Goal: Find specific page/section: Find specific page/section

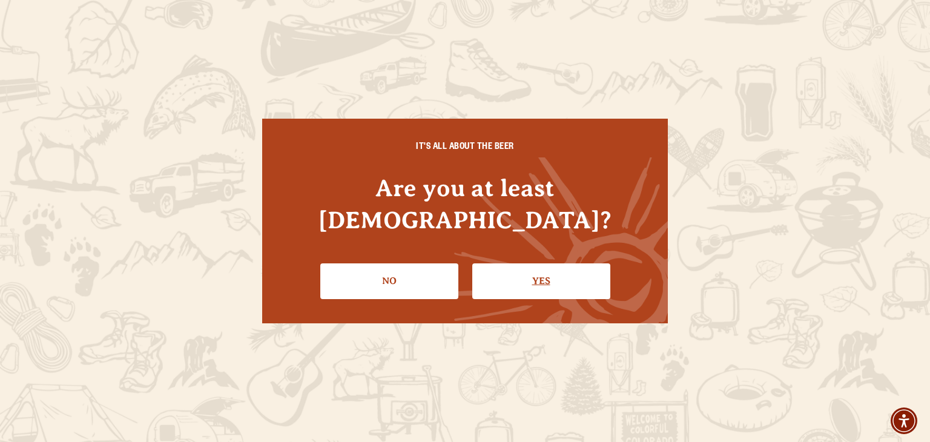
click at [513, 263] on link "Yes" at bounding box center [541, 280] width 138 height 35
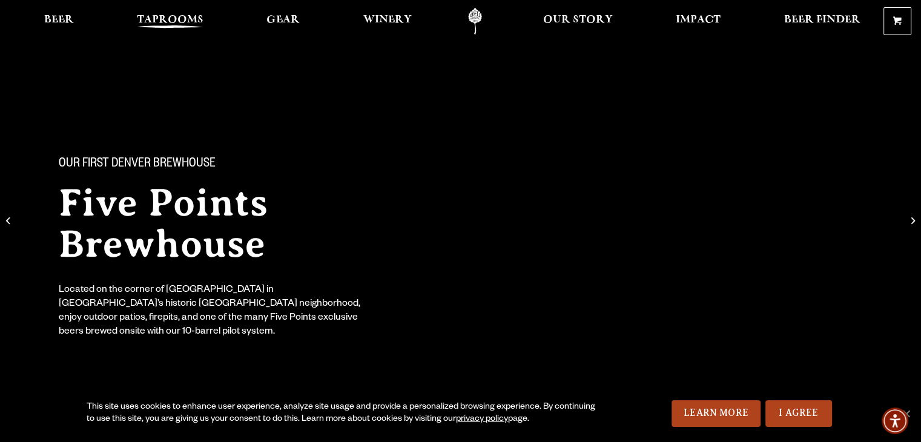
click at [193, 21] on span "Taprooms" at bounding box center [170, 20] width 67 height 10
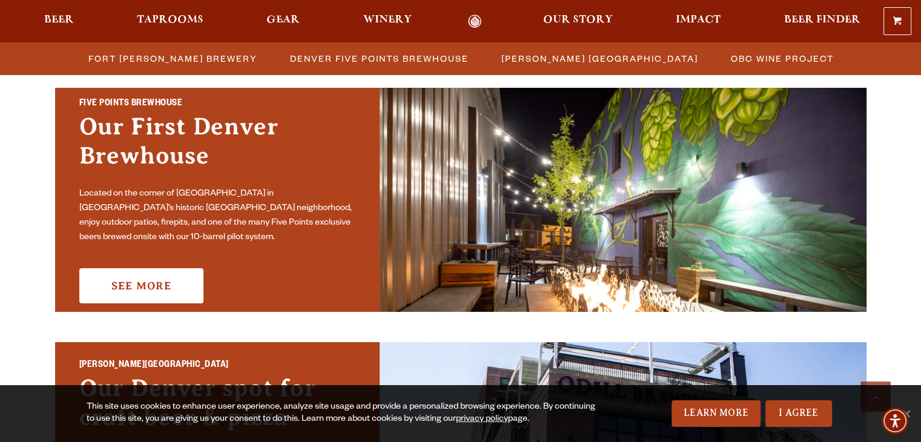
scroll to position [621, 0]
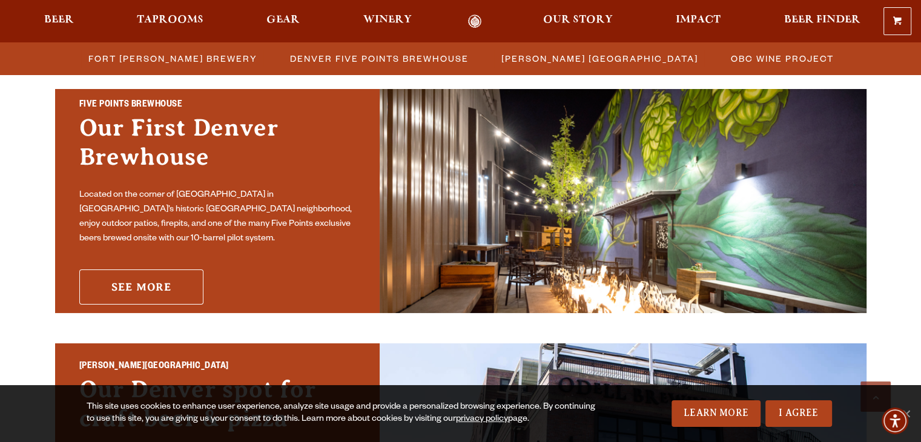
click at [129, 272] on link "See More" at bounding box center [141, 286] width 124 height 35
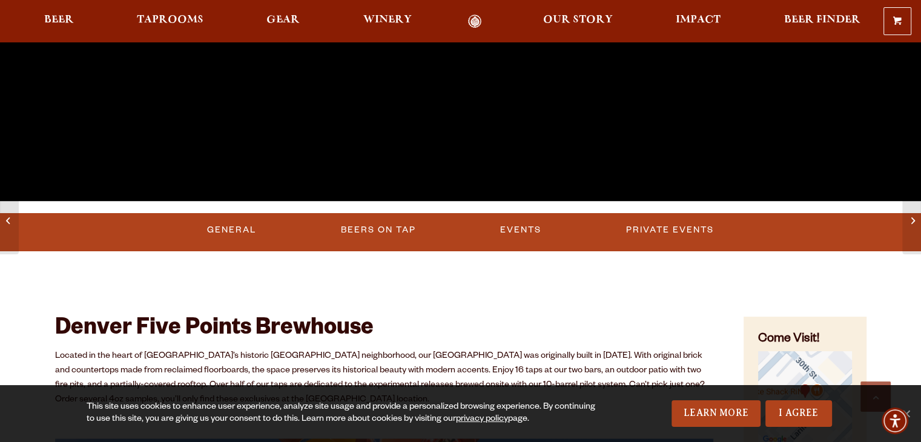
scroll to position [318, 0]
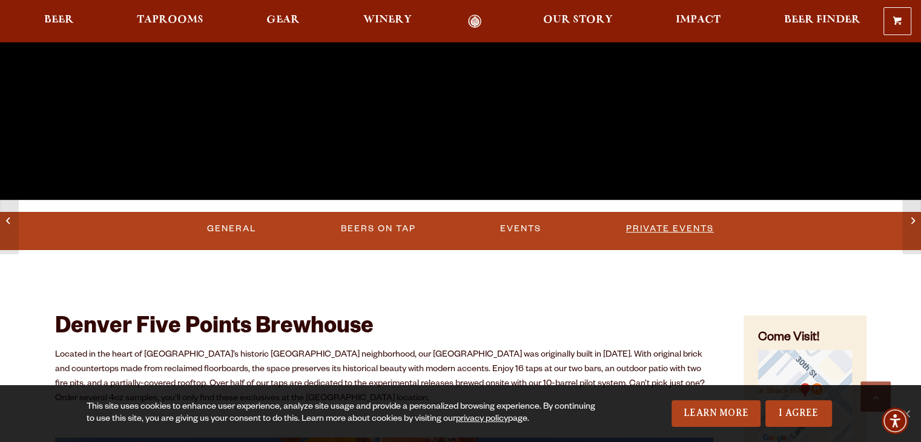
click at [665, 223] on link "Private Events" at bounding box center [669, 229] width 97 height 28
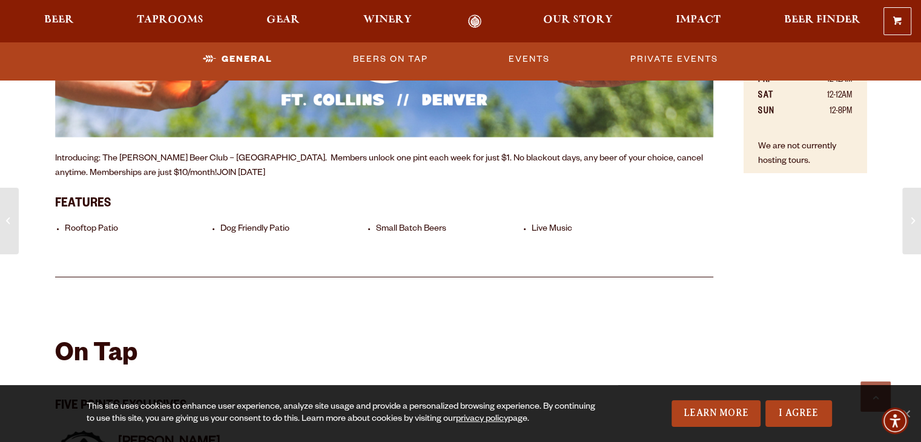
scroll to position [905, 0]
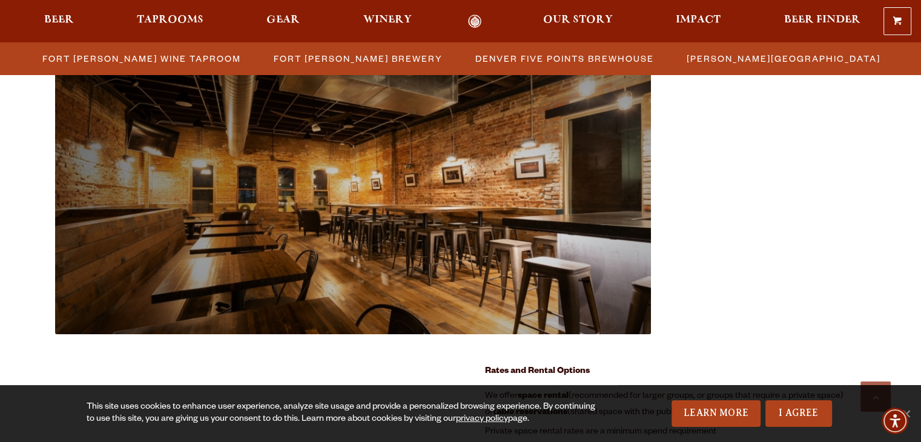
scroll to position [1313, 0]
